Goal: Task Accomplishment & Management: Complete application form

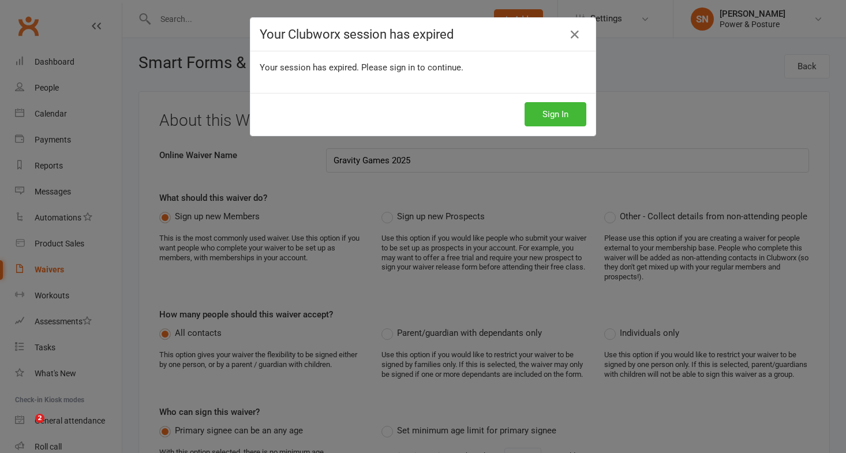
select select "do_not_copy_answers"
select select "select"
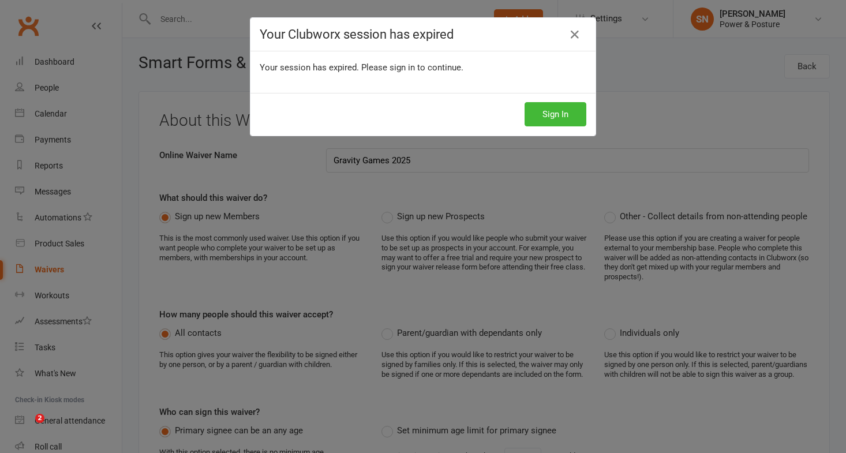
select select "checkbox"
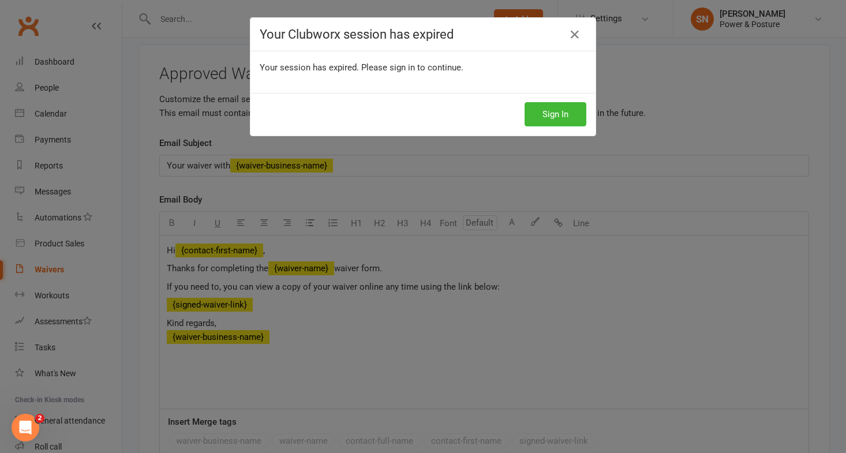
scroll to position [2, 0]
